Goal: Check status: Check status

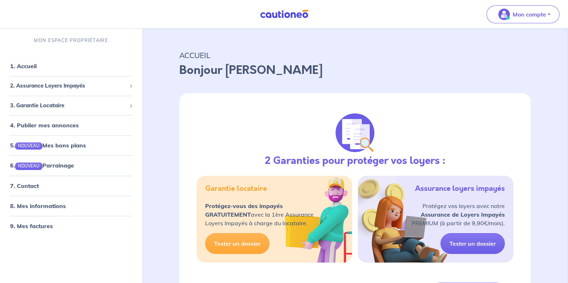
scroll to position [6, 0]
click at [58, 89] on span "2. Assurance Loyers Impayés" at bounding box center [68, 86] width 116 height 8
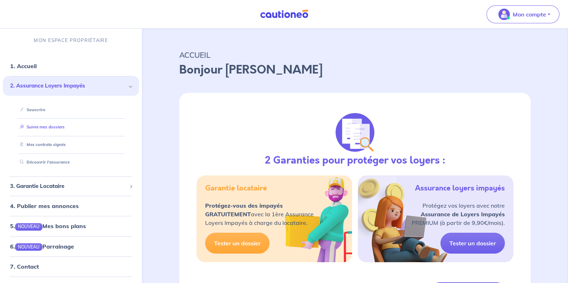
click at [48, 129] on link "Suivre mes dossiers" at bounding box center [41, 127] width 48 height 5
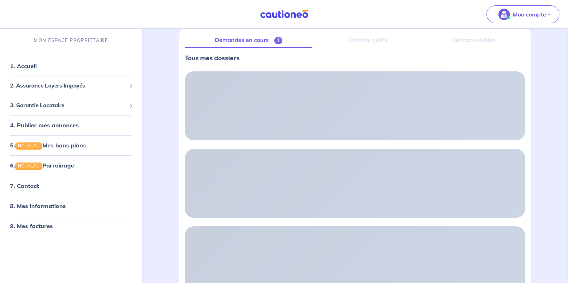
scroll to position [89, 0]
click at [218, 59] on p "Tous mes dossiers" at bounding box center [355, 58] width 340 height 9
click at [256, 59] on p "Tous mes dossiers" at bounding box center [355, 58] width 340 height 9
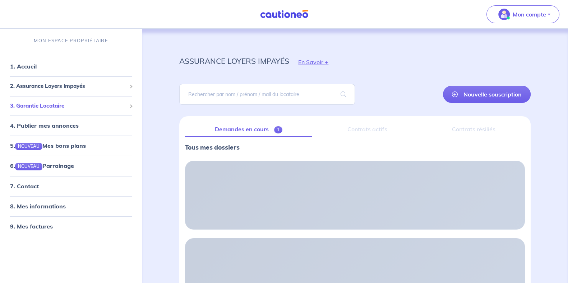
click at [38, 103] on span "3. Garantie Locataire" at bounding box center [68, 106] width 116 height 8
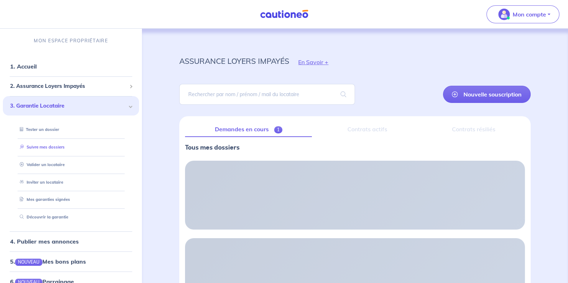
click at [55, 148] on link "Suivre mes dossiers" at bounding box center [41, 147] width 48 height 5
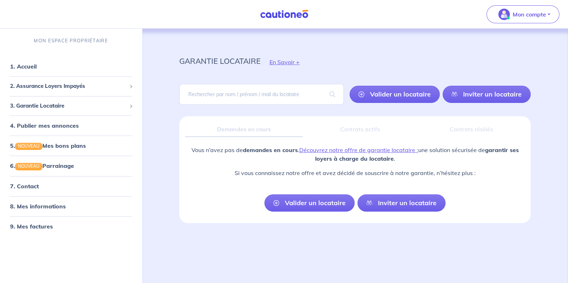
click at [360, 134] on div "Contrats actifs" at bounding box center [359, 129] width 103 height 15
click at [76, 110] on span "3. Garantie Locataire" at bounding box center [68, 106] width 116 height 8
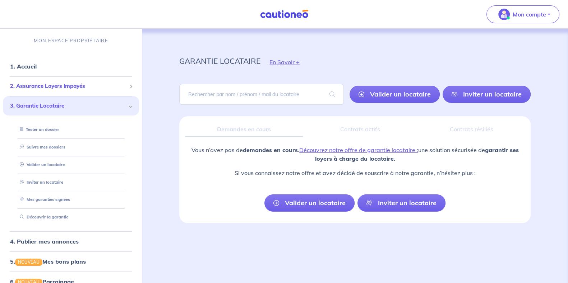
click at [82, 79] on li "2. Assurance Loyers Impayés Souscrire Suivre mes dossiers Mes contrats signés D…" at bounding box center [71, 86] width 136 height 20
click at [82, 80] on div "2. Assurance Loyers Impayés" at bounding box center [71, 86] width 136 height 14
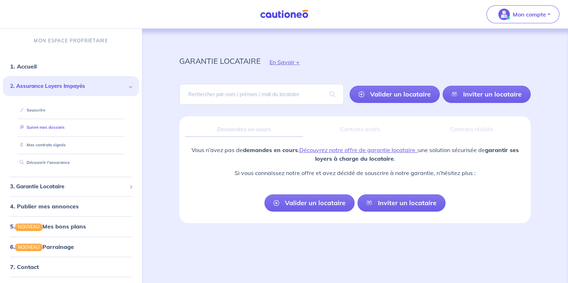
click at [45, 130] on link "Suivre mes dossiers" at bounding box center [41, 127] width 48 height 5
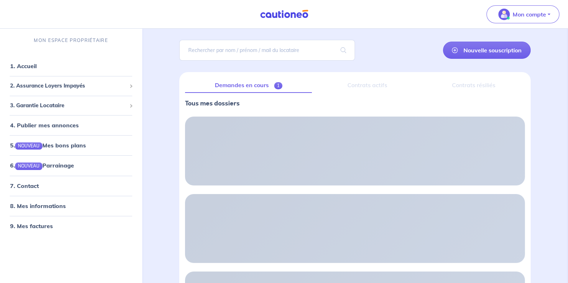
scroll to position [45, 0]
click at [159, 128] on div "assurance loyers impayés En Savoir + Nouvelle souscription Fermer Valider un lo…" at bounding box center [355, 261] width 420 height 554
click at [257, 86] on link "Demandes en cours 1" at bounding box center [248, 85] width 127 height 15
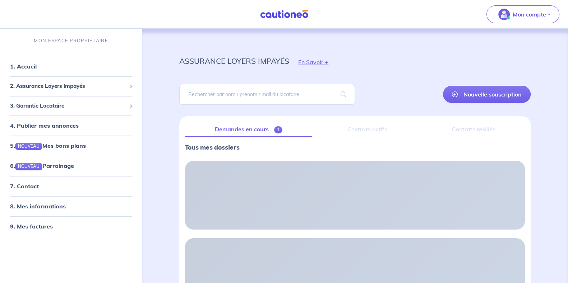
click at [265, 129] on link "Demandes en cours 1" at bounding box center [248, 129] width 127 height 15
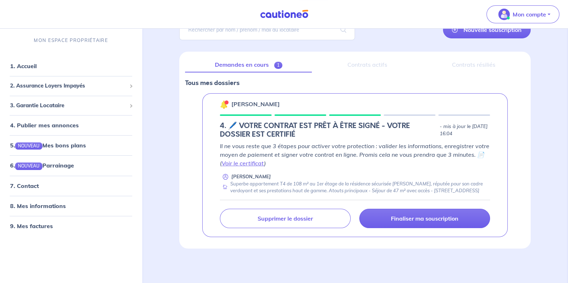
scroll to position [70, 0]
click at [440, 123] on p "- mis à jour le [DATE] 16:04" at bounding box center [465, 130] width 50 height 14
click at [440, 129] on p "- mis à jour le [DATE] 16:04" at bounding box center [465, 130] width 50 height 14
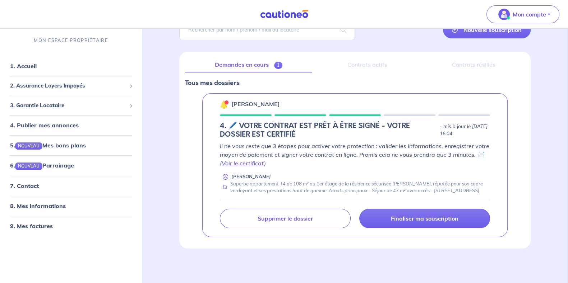
click at [440, 126] on p "- mis à jour le [DATE] 16:04" at bounding box center [465, 130] width 50 height 14
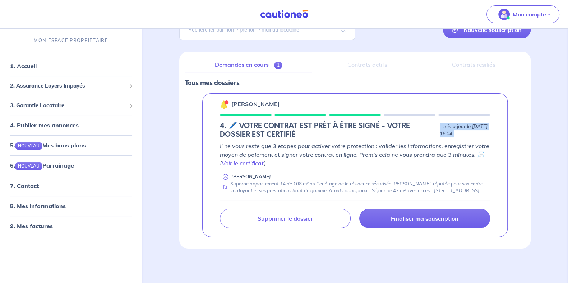
click at [440, 126] on p "- mis à jour le [DATE] 16:04" at bounding box center [465, 130] width 50 height 14
click at [440, 124] on p "- mis à jour le [DATE] 16:04" at bounding box center [465, 130] width 50 height 14
click at [174, 30] on div "Nouvelle souscription" at bounding box center [355, 30] width 386 height 32
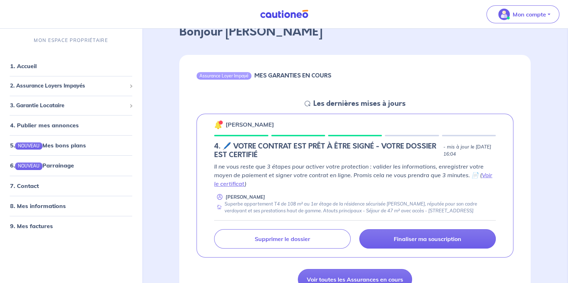
scroll to position [45, 0]
click at [486, 173] on link "Voir le certificat" at bounding box center [353, 179] width 278 height 16
click at [255, 121] on p "[PERSON_NAME]" at bounding box center [250, 124] width 48 height 9
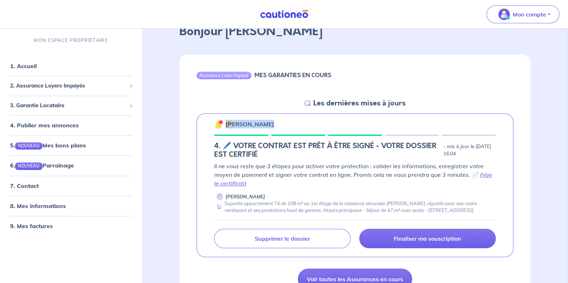
click at [261, 121] on p "[PERSON_NAME]" at bounding box center [250, 124] width 48 height 9
click at [261, 122] on p "[PERSON_NAME]" at bounding box center [250, 124] width 48 height 9
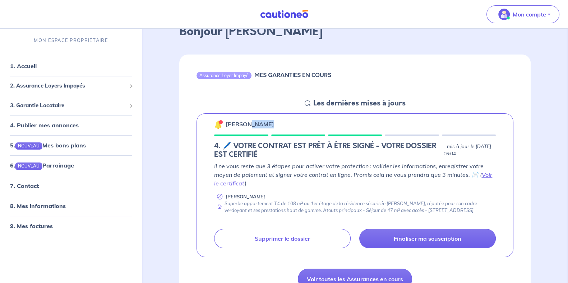
click at [261, 123] on p "[PERSON_NAME]" at bounding box center [250, 124] width 48 height 9
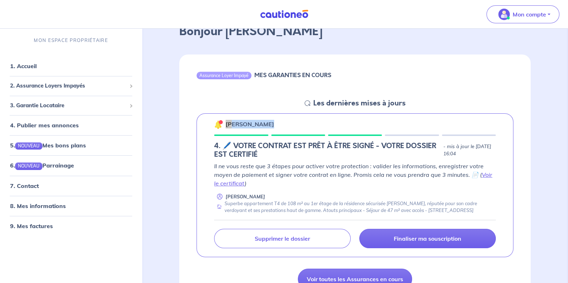
click at [261, 123] on p "[PERSON_NAME]" at bounding box center [250, 124] width 48 height 9
click at [274, 123] on div "[PERSON_NAME]" at bounding box center [355, 124] width 282 height 9
click at [261, 123] on p "[PERSON_NAME]" at bounding box center [250, 124] width 48 height 9
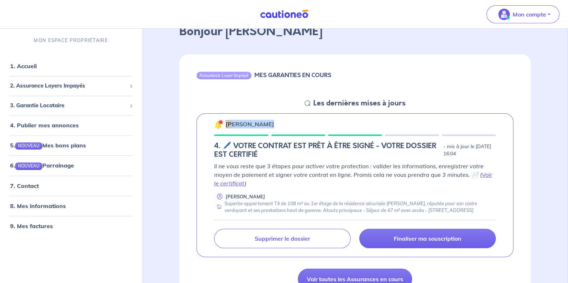
click at [276, 125] on div "[PERSON_NAME]" at bounding box center [355, 124] width 282 height 9
click at [247, 146] on h5 "4. 🖊️ VOTRE CONTRAT EST PRÊT À ÊTRE SIGNÉ - VOTRE DOSSIER EST CERTIFIÉ" at bounding box center [327, 150] width 226 height 17
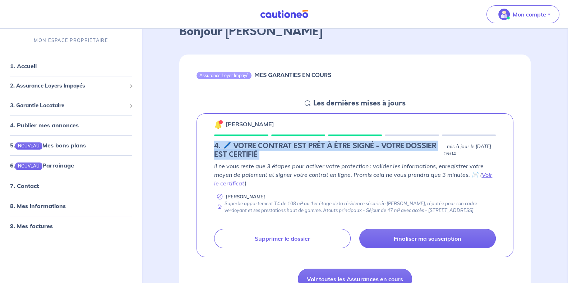
click at [247, 146] on h5 "4. 🖊️ VOTRE CONTRAT EST PRÊT À ÊTRE SIGNÉ - VOTRE DOSSIER EST CERTIFIÉ" at bounding box center [327, 150] width 226 height 17
click at [253, 147] on h5 "4. 🖊️ VOTRE CONTRAT EST PRÊT À ÊTRE SIGNÉ - VOTRE DOSSIER EST CERTIFIÉ" at bounding box center [327, 150] width 226 height 17
click at [274, 151] on h5 "4. 🖊️ VOTRE CONTRAT EST PRÊT À ÊTRE SIGNÉ - VOTRE DOSSIER EST CERTIFIÉ" at bounding box center [327, 150] width 226 height 17
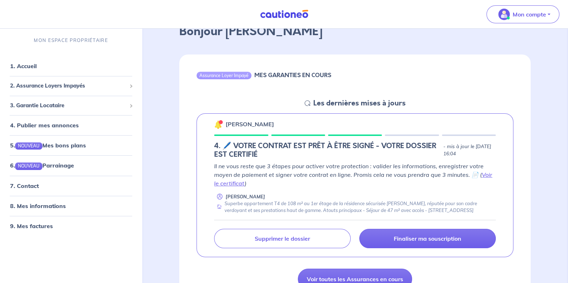
click at [281, 151] on h5 "4. 🖊️ VOTRE CONTRAT EST PRÊT À ÊTRE SIGNÉ - VOTRE DOSSIER EST CERTIFIÉ" at bounding box center [327, 150] width 226 height 17
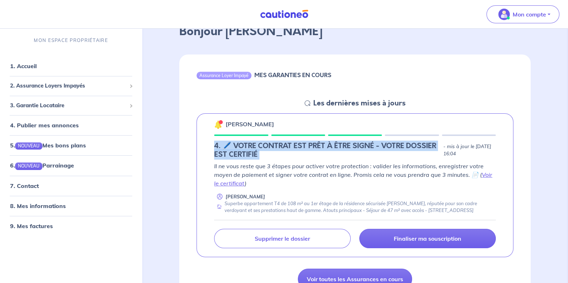
click at [281, 151] on h5 "4. 🖊️ VOTRE CONTRAT EST PRÊT À ÊTRE SIGNÉ - VOTRE DOSSIER EST CERTIFIÉ" at bounding box center [327, 150] width 226 height 17
click at [275, 145] on h5 "4. 🖊️ VOTRE CONTRAT EST PRÊT À ÊTRE SIGNÉ - VOTRE DOSSIER EST CERTIFIÉ" at bounding box center [327, 150] width 226 height 17
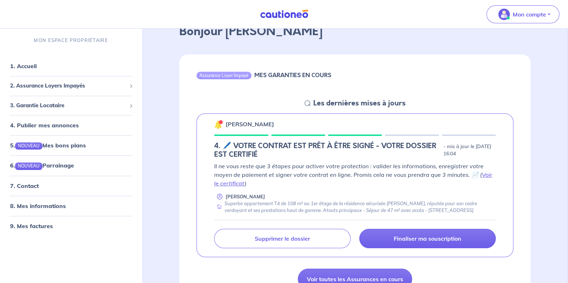
click at [275, 148] on h5 "4. 🖊️ VOTRE CONTRAT EST PRÊT À ÊTRE SIGNÉ - VOTRE DOSSIER EST CERTIFIÉ" at bounding box center [327, 150] width 226 height 17
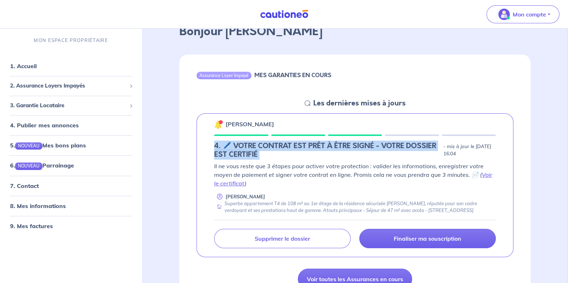
click at [275, 148] on h5 "4. 🖊️ VOTRE CONTRAT EST PRÊT À ÊTRE SIGNÉ - VOTRE DOSSIER EST CERTIFIÉ" at bounding box center [327, 150] width 226 height 17
click at [273, 151] on h5 "4. 🖊️ VOTRE CONTRAT EST PRÊT À ÊTRE SIGNÉ - VOTRE DOSSIER EST CERTIFIÉ" at bounding box center [327, 150] width 226 height 17
